Goal: Information Seeking & Learning: Learn about a topic

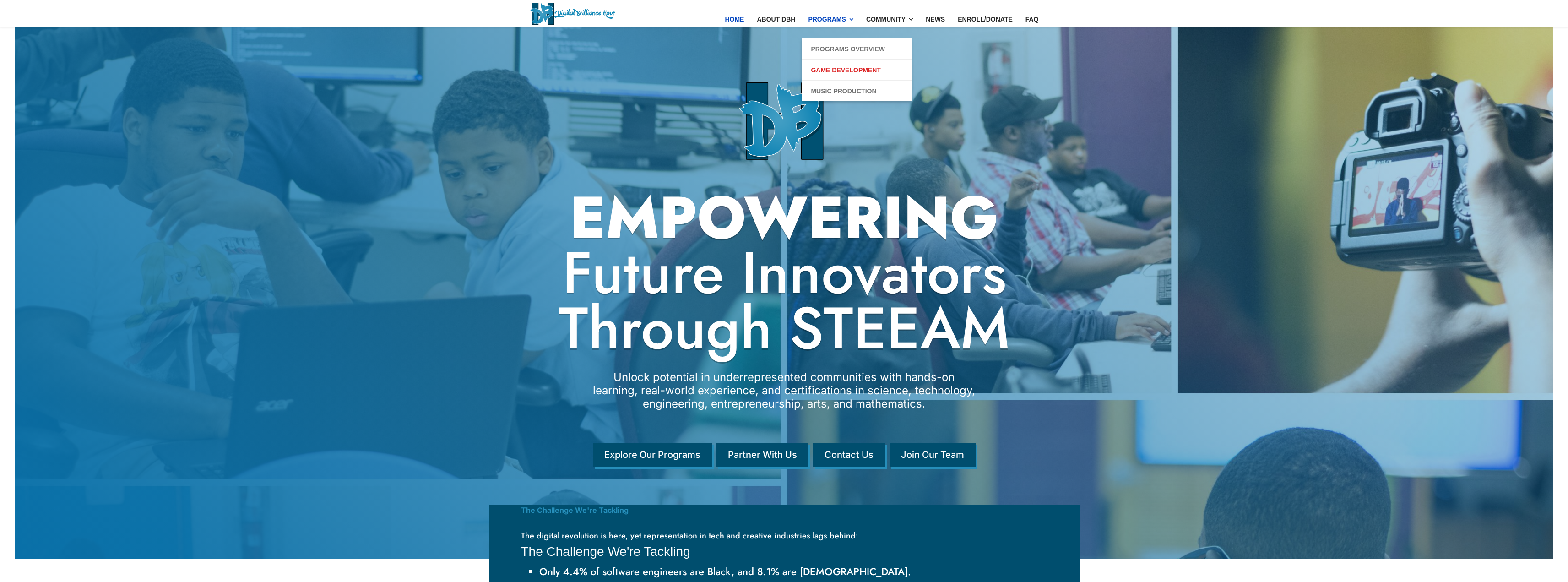
click at [868, 70] on link "Game Development" at bounding box center [845, 70] width 70 height 11
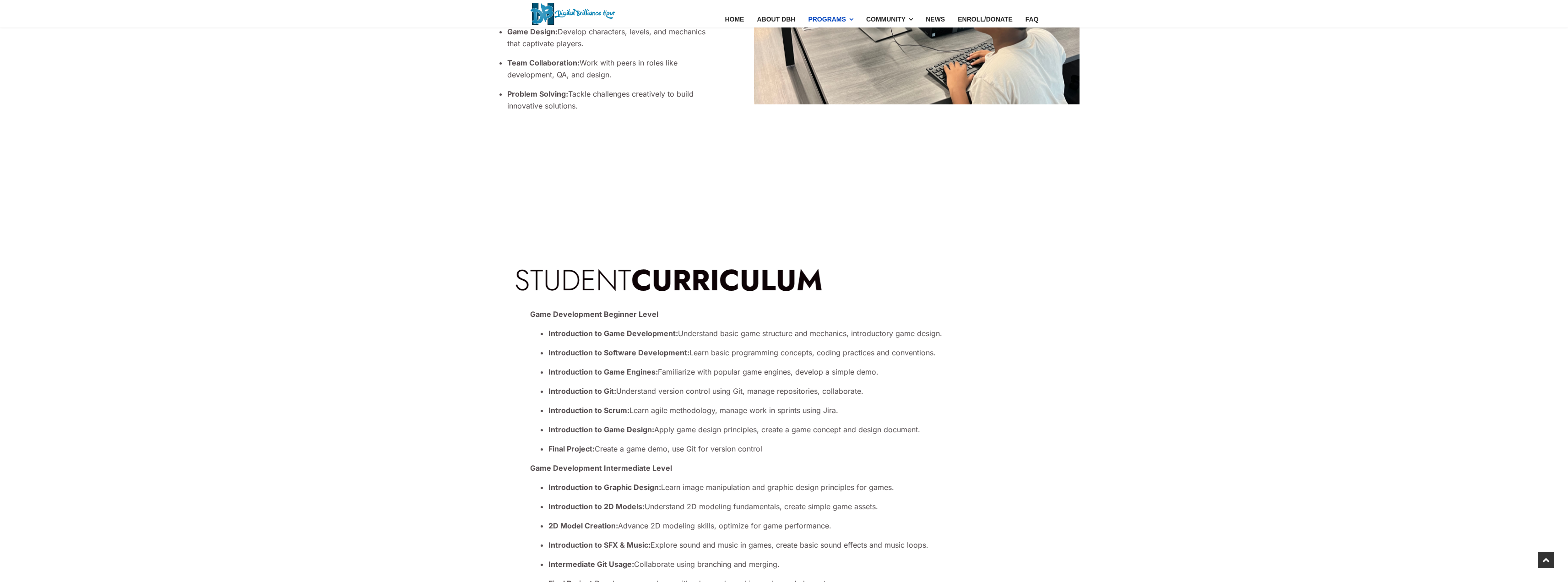
scroll to position [686, 0]
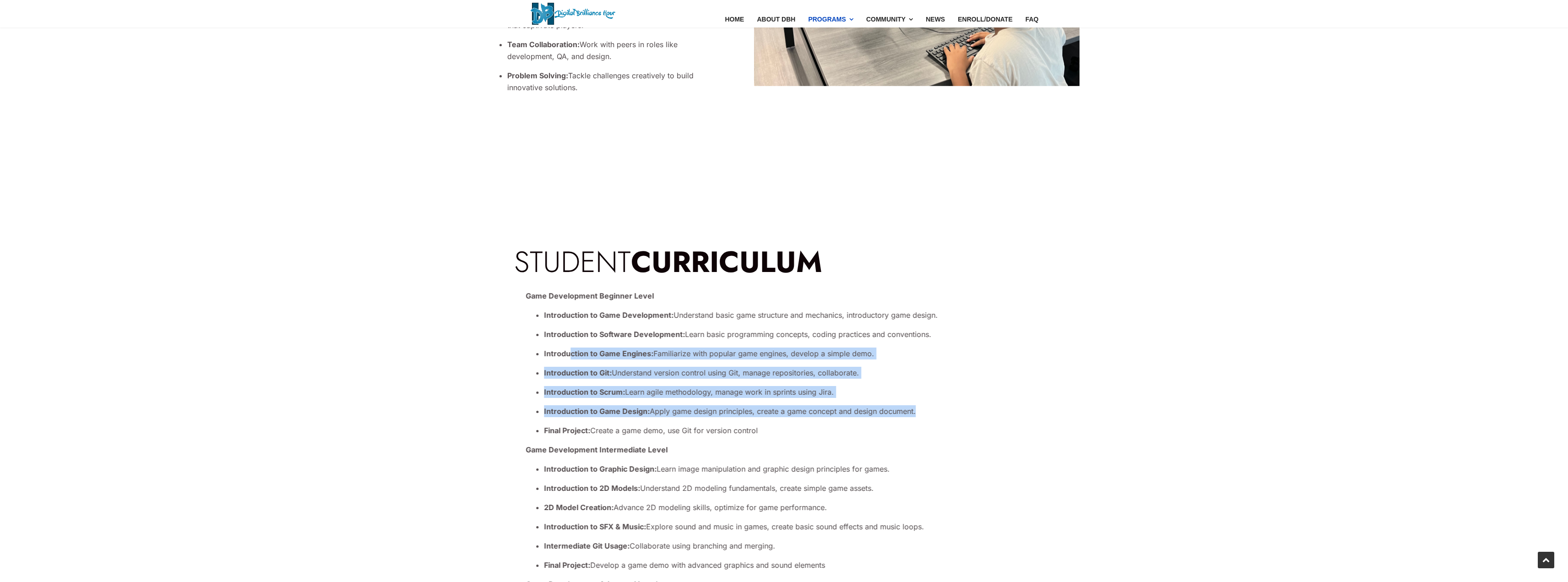
drag, startPoint x: 570, startPoint y: 355, endPoint x: 873, endPoint y: 420, distance: 309.9
click at [873, 420] on ul "Introduction to Game Development: Understand basic game structure and mechanics…" at bounding box center [796, 372] width 540 height 127
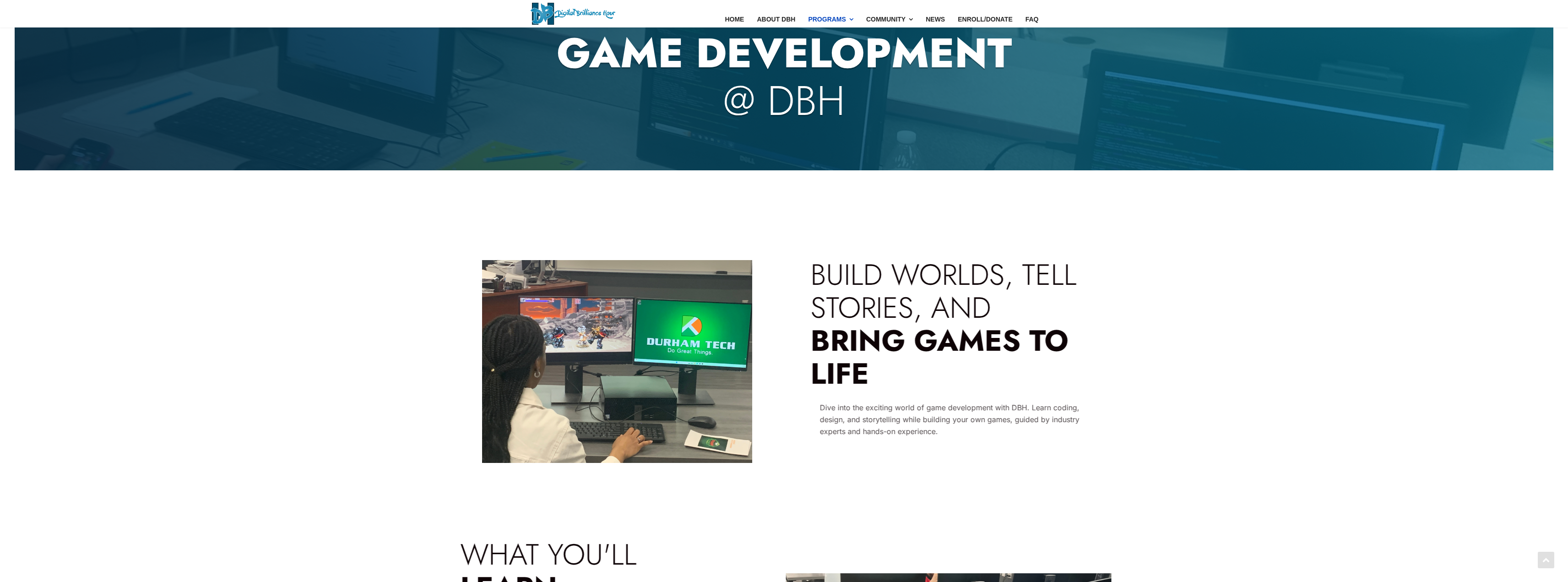
scroll to position [0, 0]
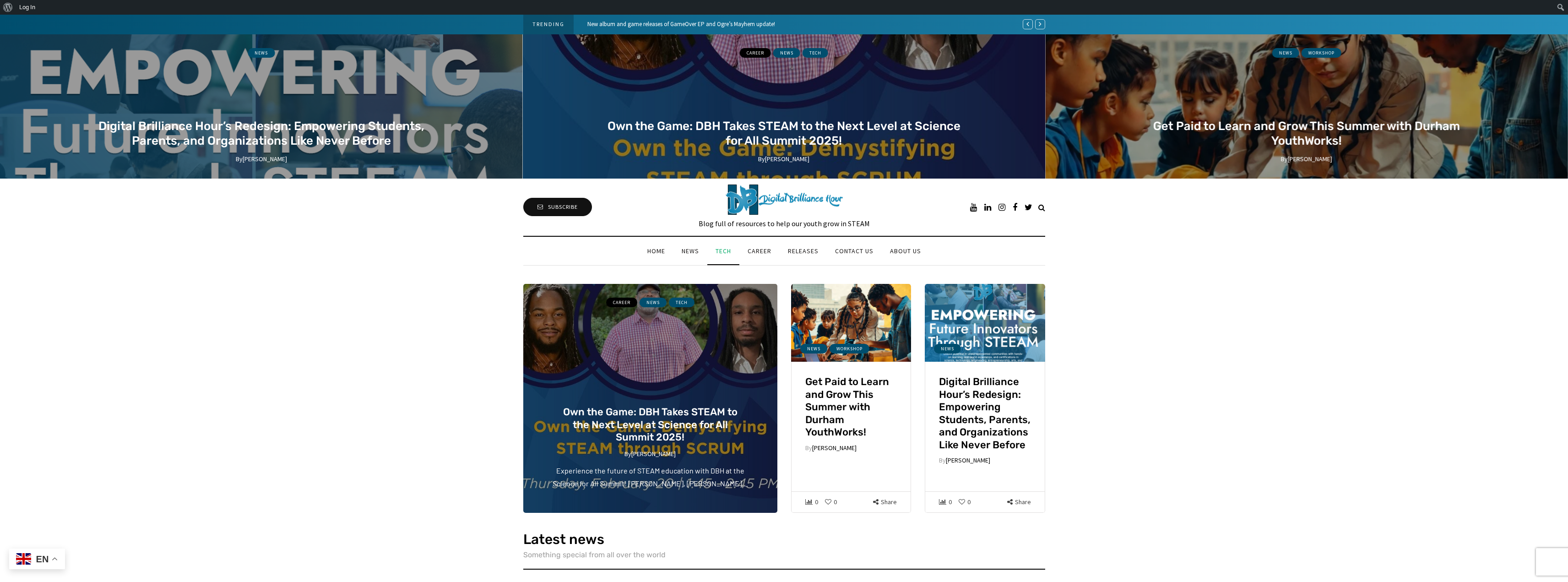
click at [727, 253] on link "Tech" at bounding box center [724, 250] width 32 height 10
